Goal: Complete application form

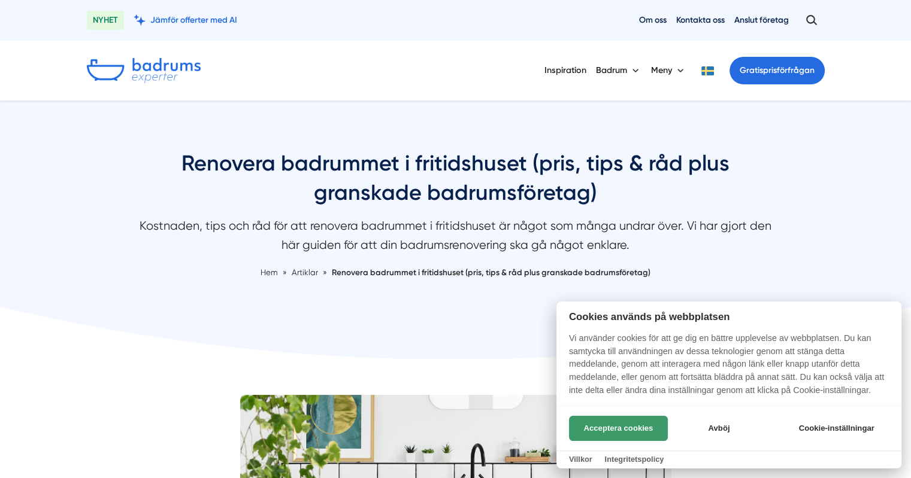
click at [614, 430] on button "Acceptera cookies" at bounding box center [618, 428] width 99 height 25
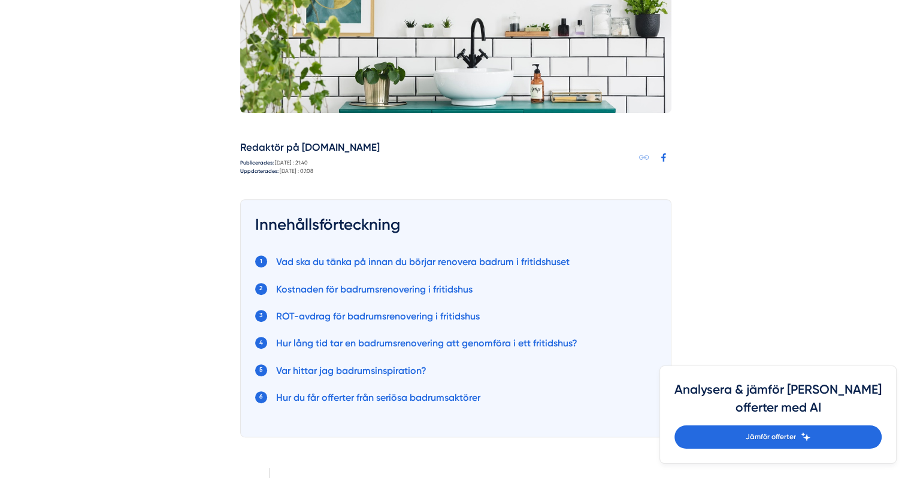
scroll to position [479, 0]
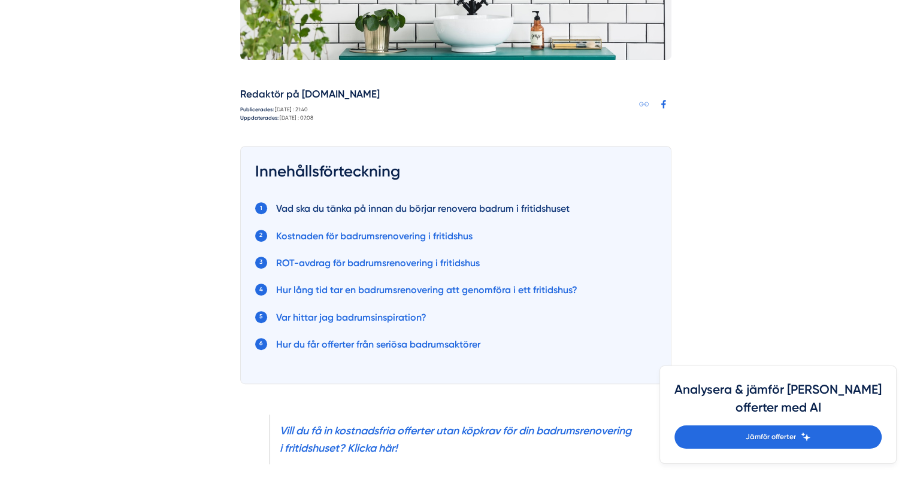
click at [326, 209] on link "Vad ska du tänka på innan du börjar renovera badrum i fritidshuset" at bounding box center [422, 208] width 293 height 11
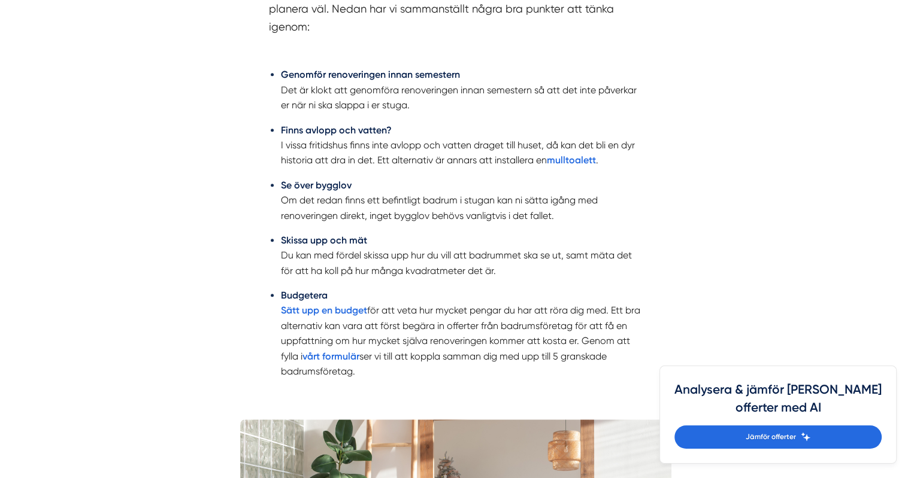
scroll to position [1154, 0]
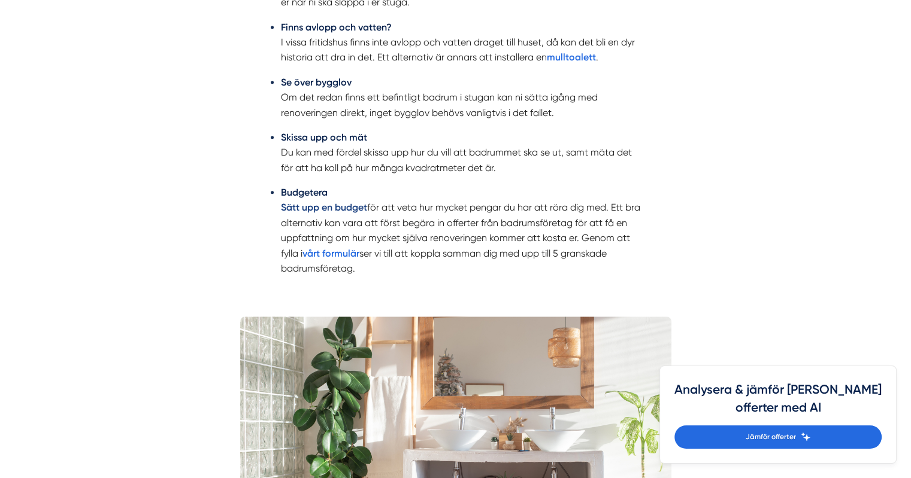
click at [319, 208] on strong "Sätt upp en budget" at bounding box center [324, 207] width 86 height 11
click at [335, 253] on strong "vårt formulär" at bounding box center [330, 253] width 57 height 11
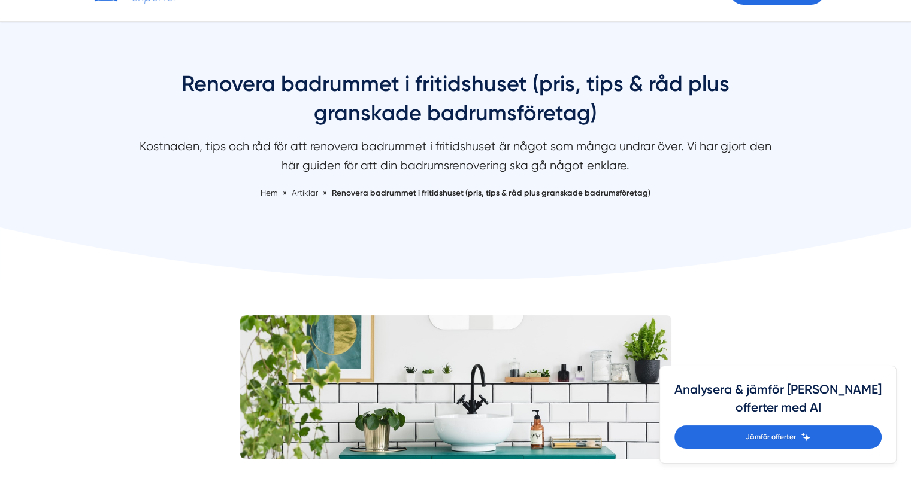
scroll to position [0, 0]
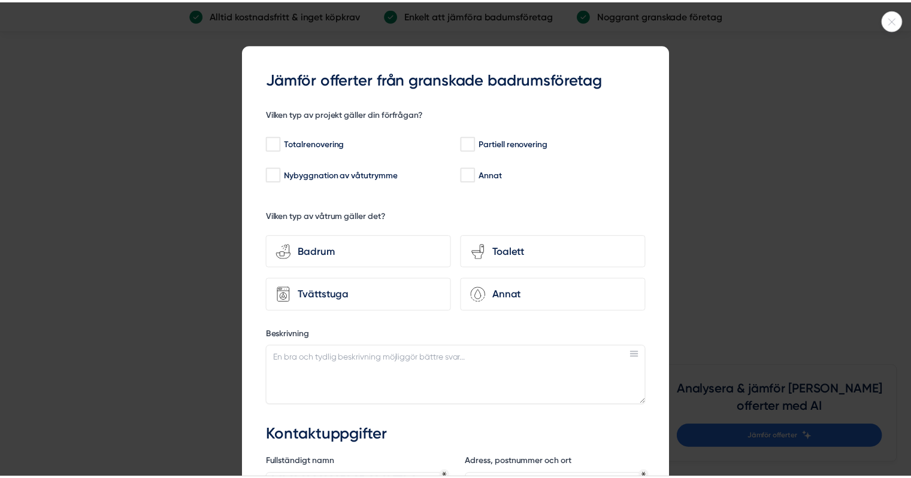
scroll to position [3473, 0]
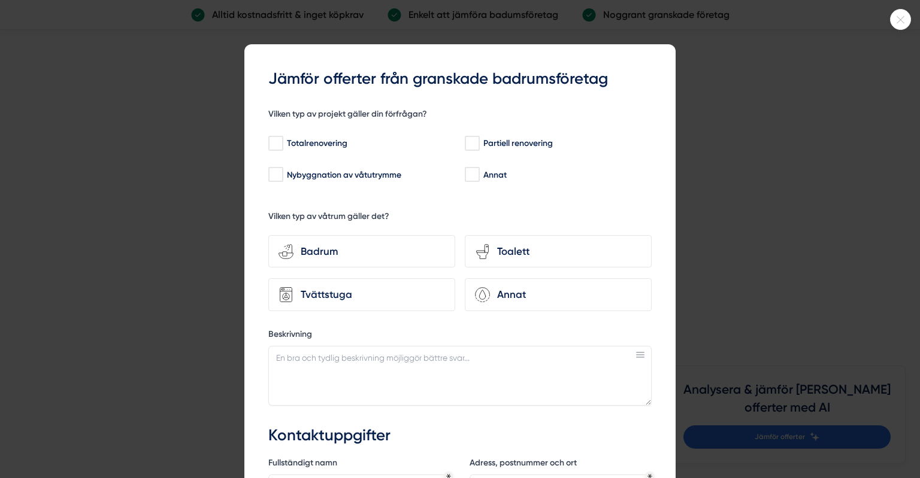
click at [898, 18] on icon at bounding box center [900, 19] width 20 height 7
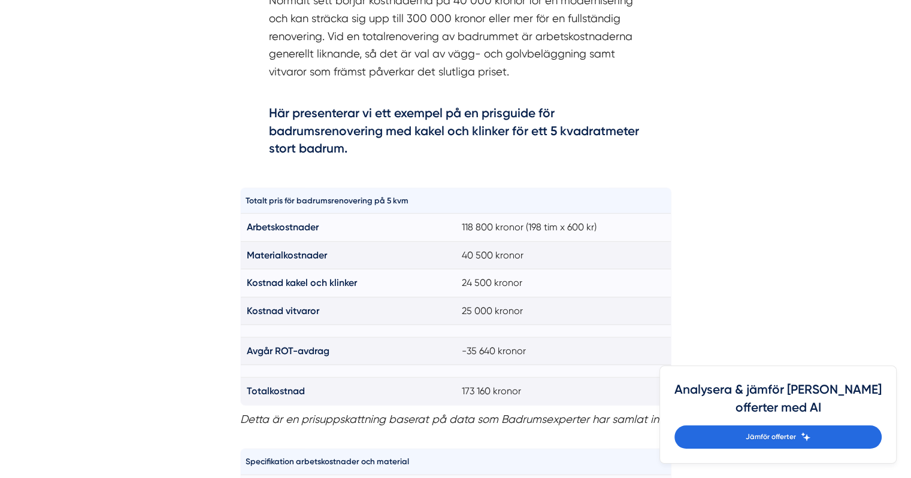
scroll to position [778, 0]
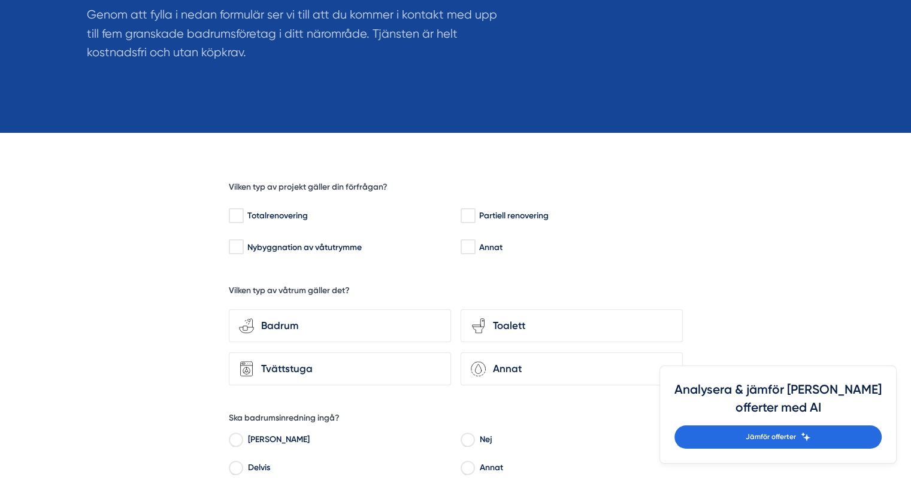
scroll to position [239, 0]
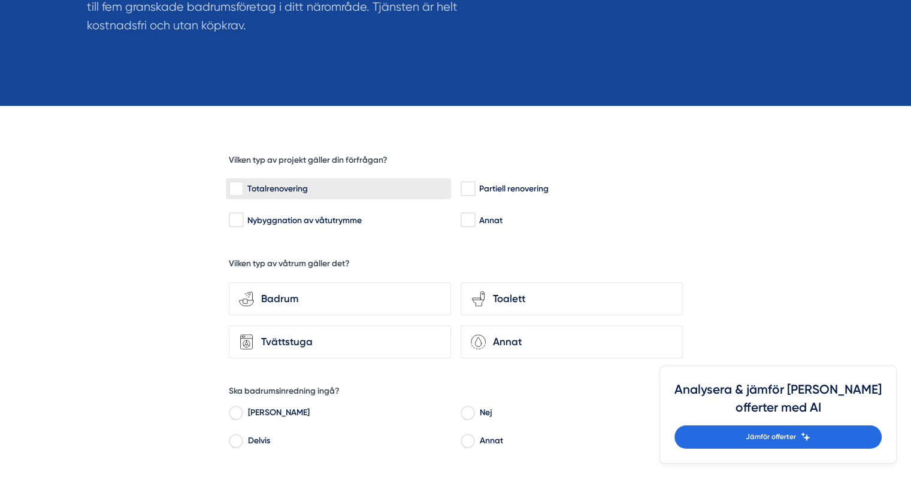
drag, startPoint x: 237, startPoint y: 190, endPoint x: 229, endPoint y: 190, distance: 8.4
click at [237, 190] on input "Totalrenovering" at bounding box center [236, 189] width 14 height 12
checkbox input "true"
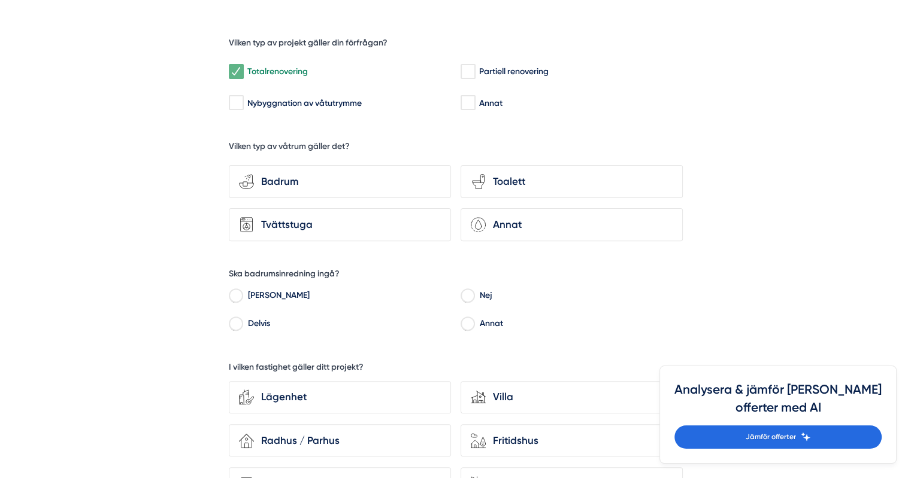
scroll to position [359, 0]
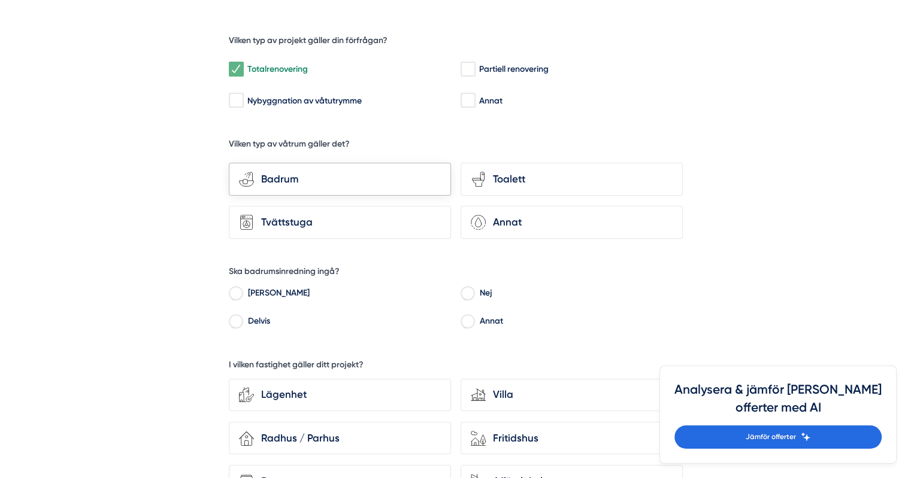
click at [289, 174] on div "Badrum" at bounding box center [347, 179] width 187 height 16
click at [0, 0] on input "bathroom-tub-towel Badrum" at bounding box center [0, 0] width 0 height 0
click at [532, 171] on div "Toalett" at bounding box center [579, 179] width 187 height 16
click at [0, 0] on input "toilet-seat Toalett" at bounding box center [0, 0] width 0 height 0
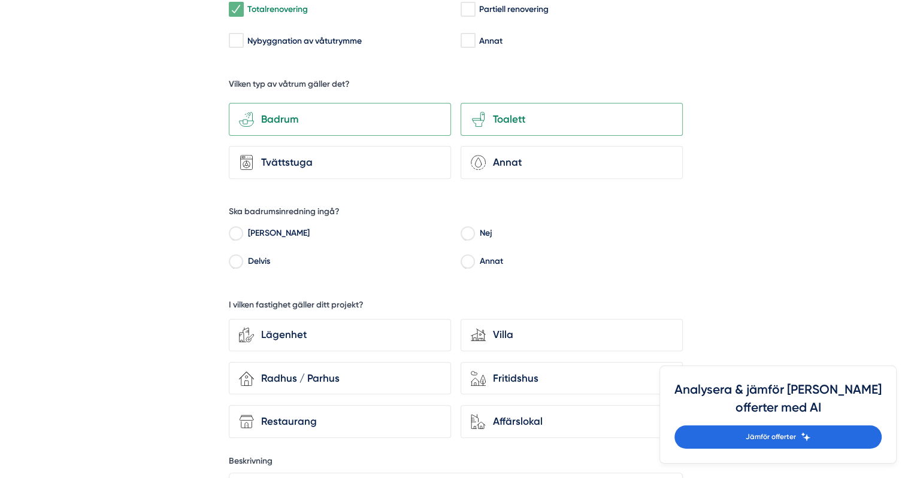
click at [237, 232] on input "[PERSON_NAME]" at bounding box center [236, 235] width 14 height 11
radio input "true"
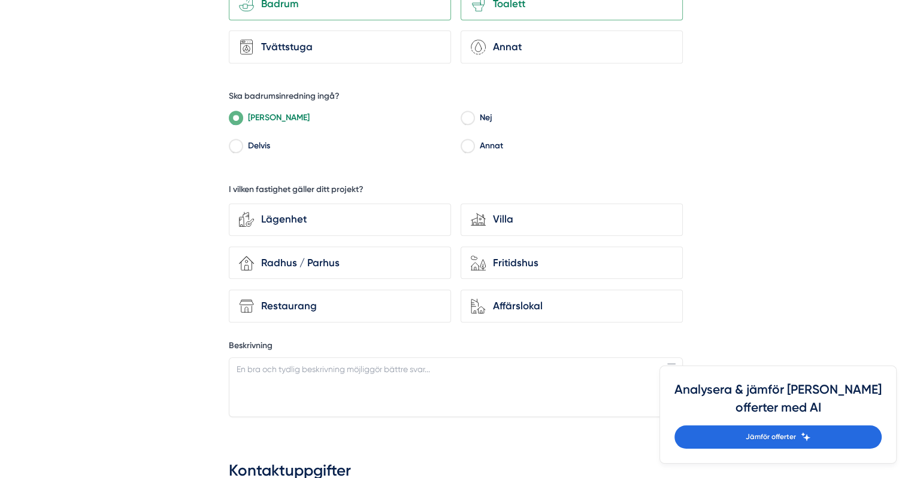
scroll to position [539, 0]
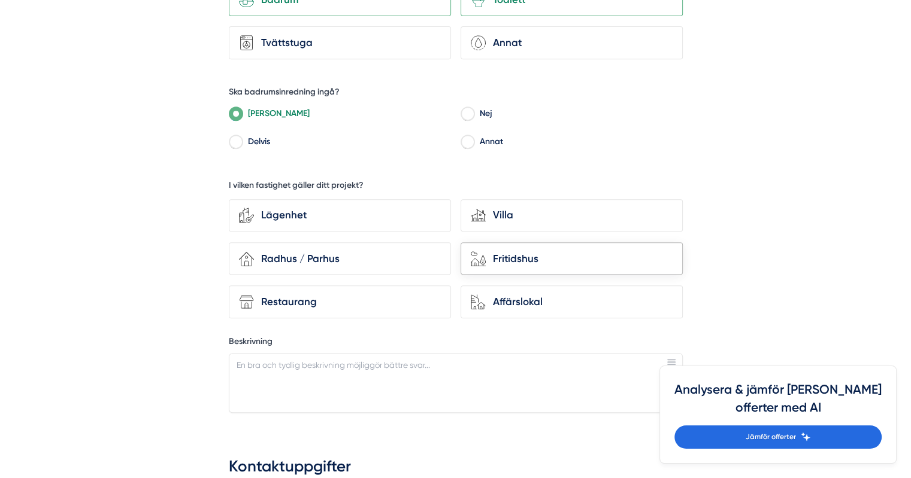
click at [497, 258] on div "Fritidshus" at bounding box center [579, 259] width 187 height 16
click at [0, 0] on input "house-nature Fritidshus" at bounding box center [0, 0] width 0 height 0
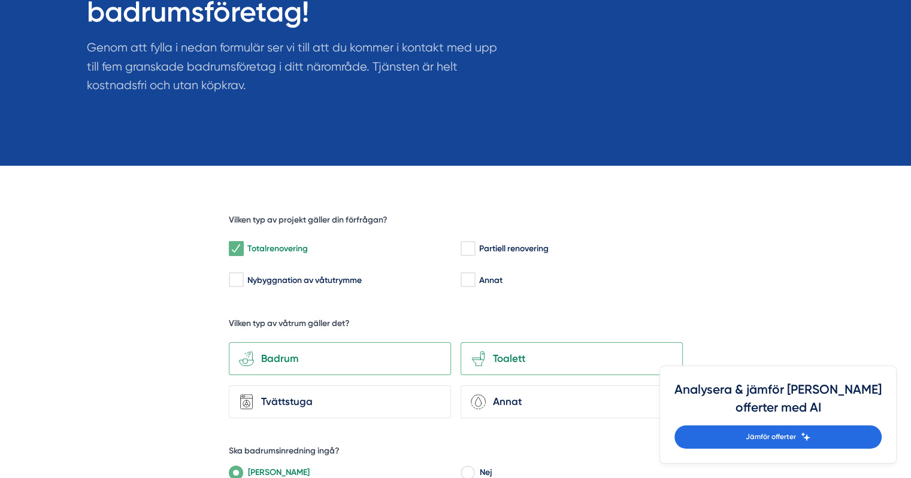
scroll to position [0, 0]
